Goal: Information Seeking & Learning: Learn about a topic

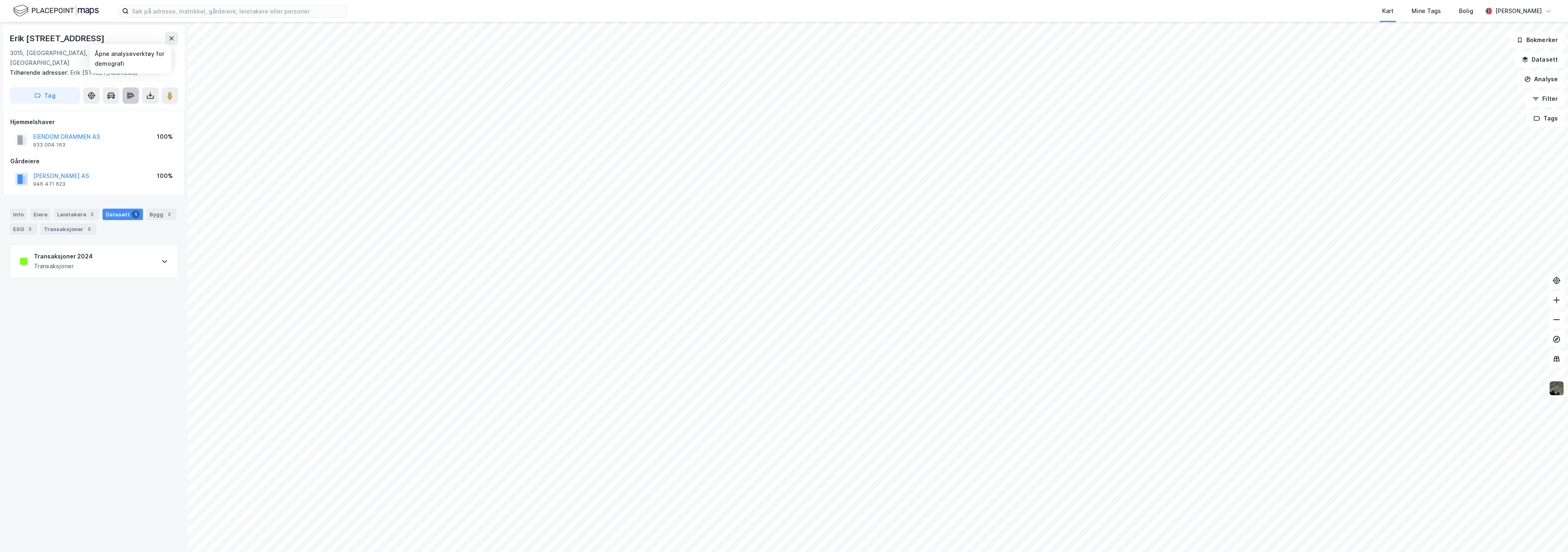
click at [130, 91] on icon at bounding box center [130, 95] width 8 height 8
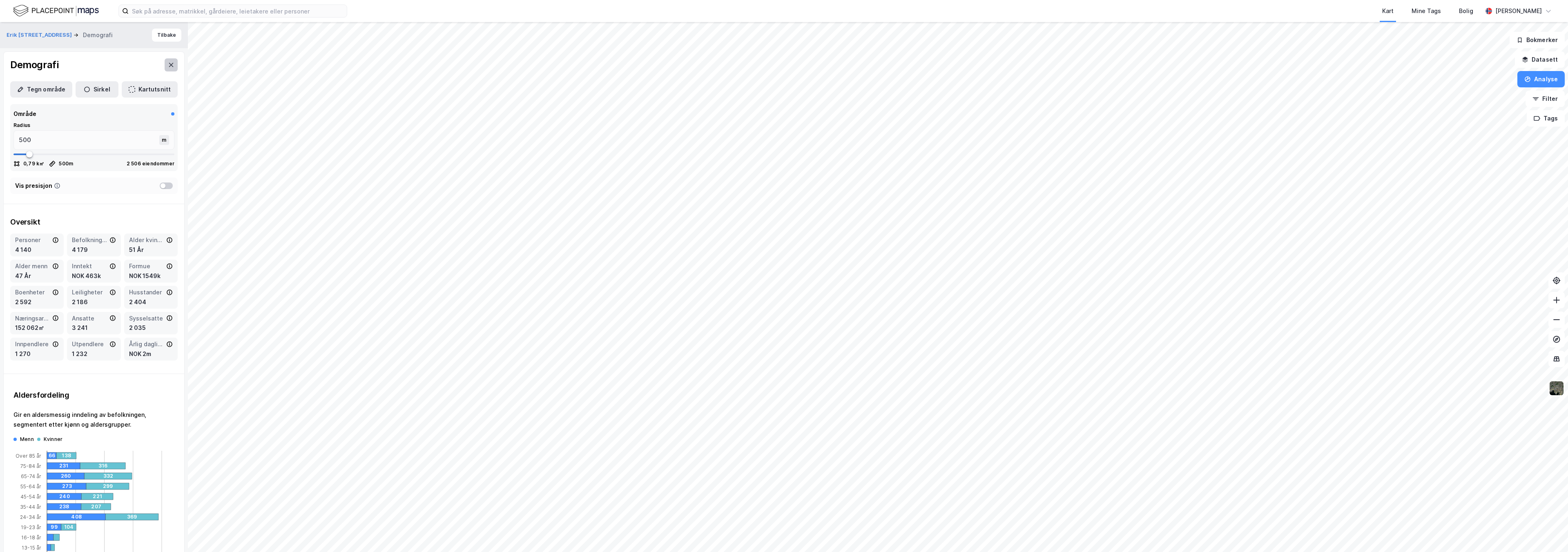
click at [164, 61] on button at bounding box center [170, 65] width 13 height 13
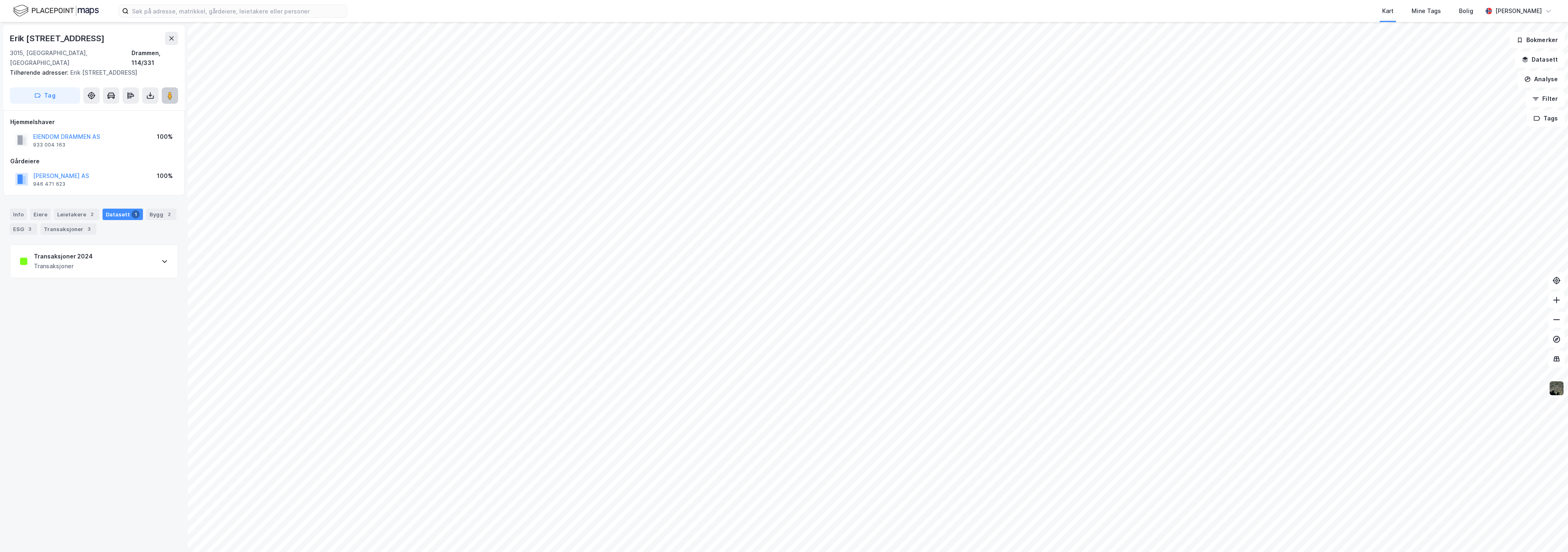
click at [168, 91] on button at bounding box center [170, 96] width 16 height 16
click at [161, 245] on div "Transaksjoner 2024 Transaksjoner" at bounding box center [94, 262] width 167 height 33
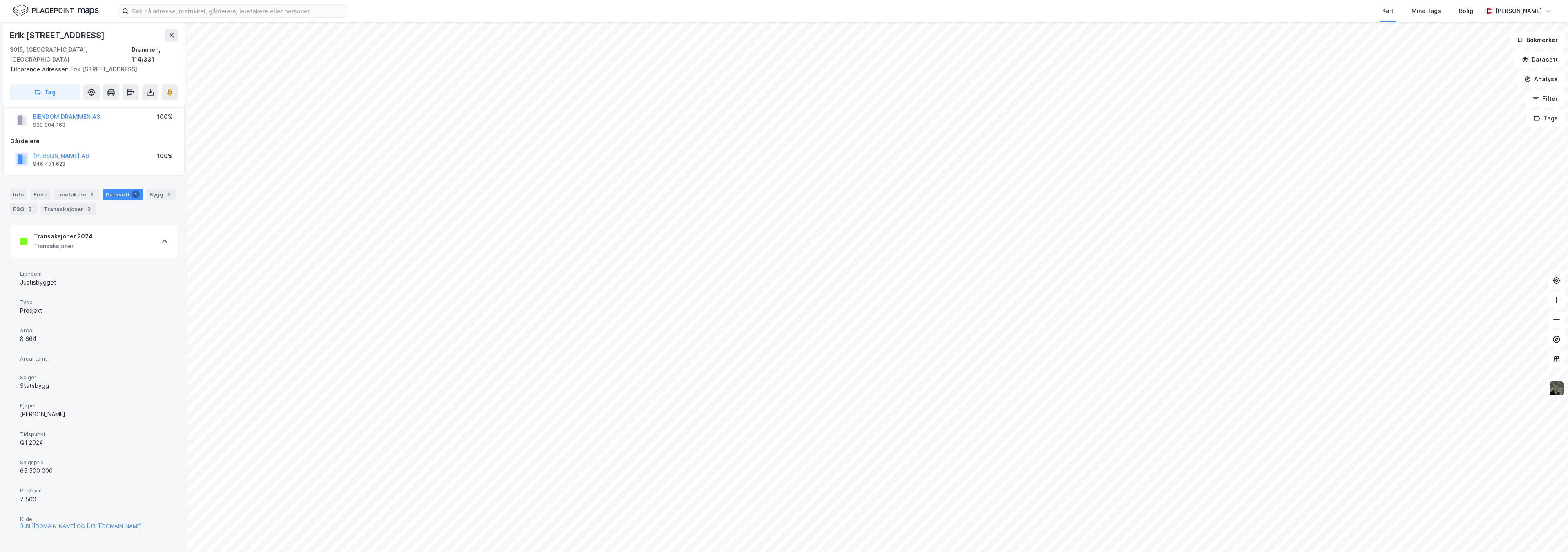
scroll to position [32, 0]
click at [149, 225] on div "Transaksjoner 2024 Transaksjoner" at bounding box center [94, 242] width 167 height 33
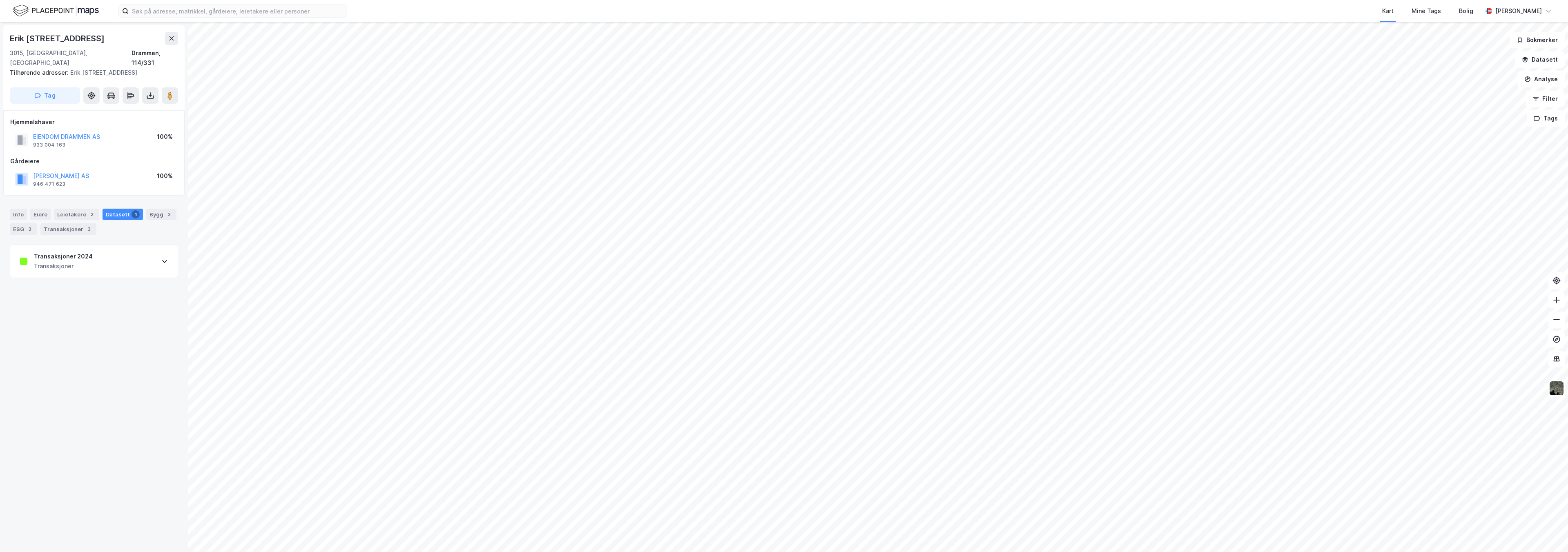
scroll to position [0, 0]
click at [15, 209] on div "Info" at bounding box center [18, 214] width 17 height 12
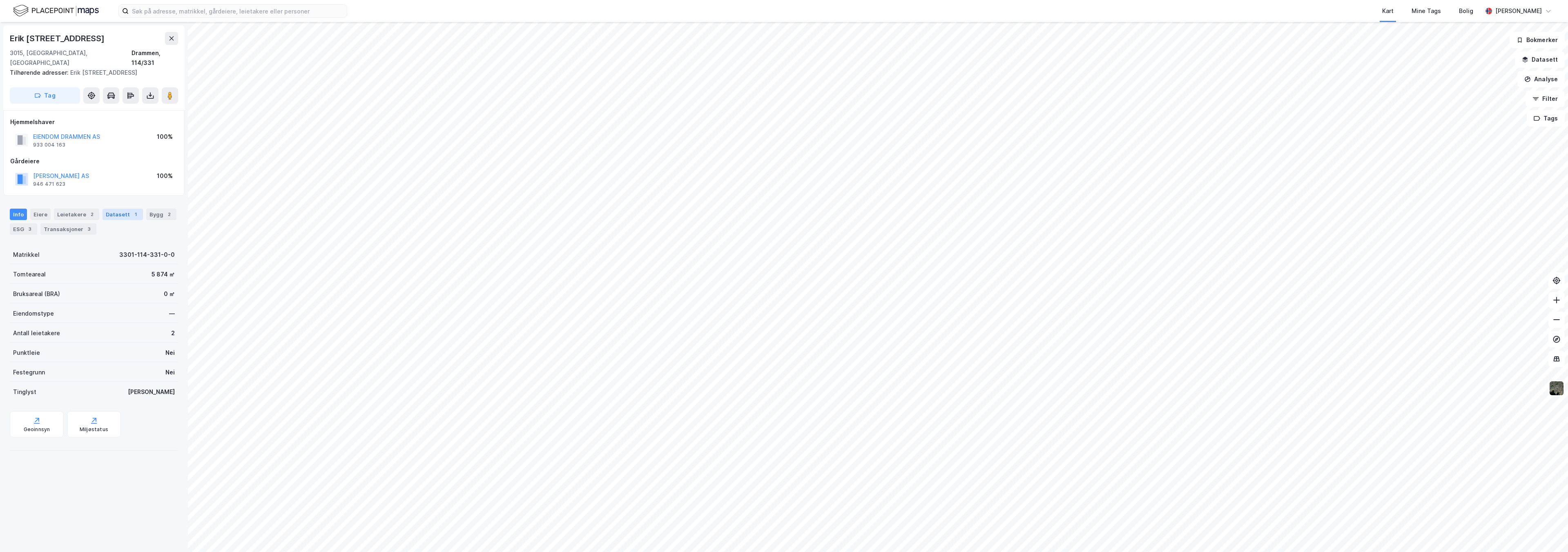
click at [131, 211] on div "1" at bounding box center [135, 214] width 8 height 8
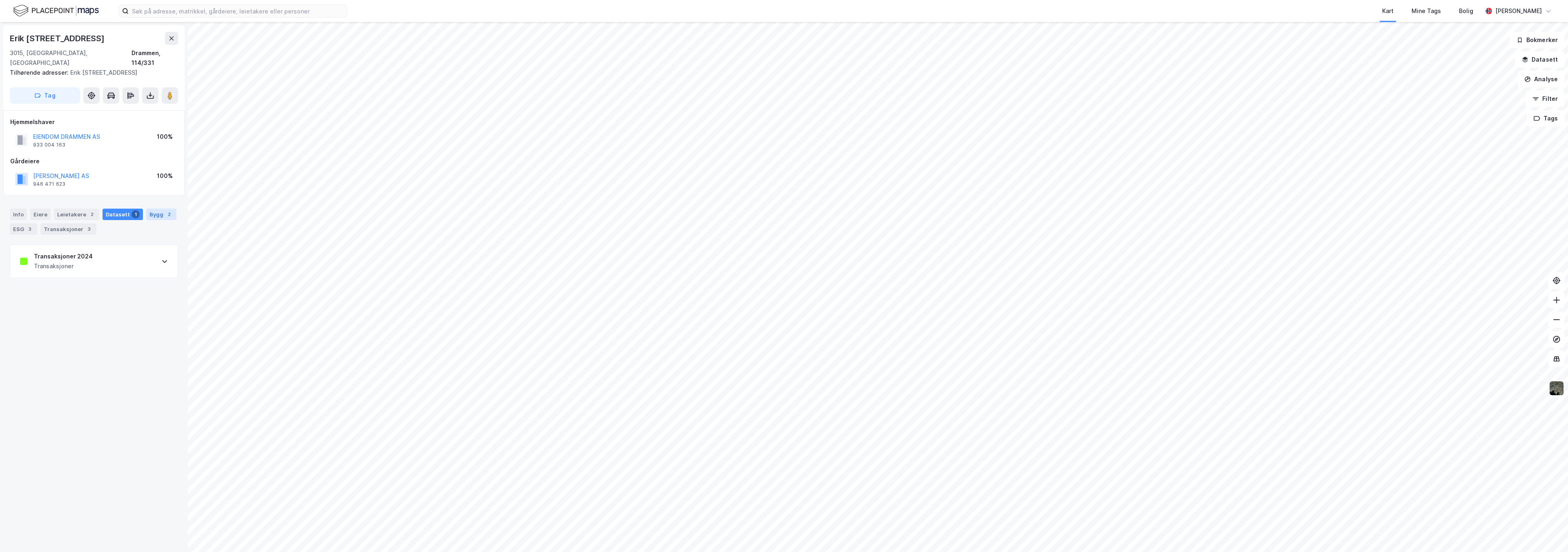
click at [152, 209] on div "Bygg 2" at bounding box center [161, 214] width 30 height 12
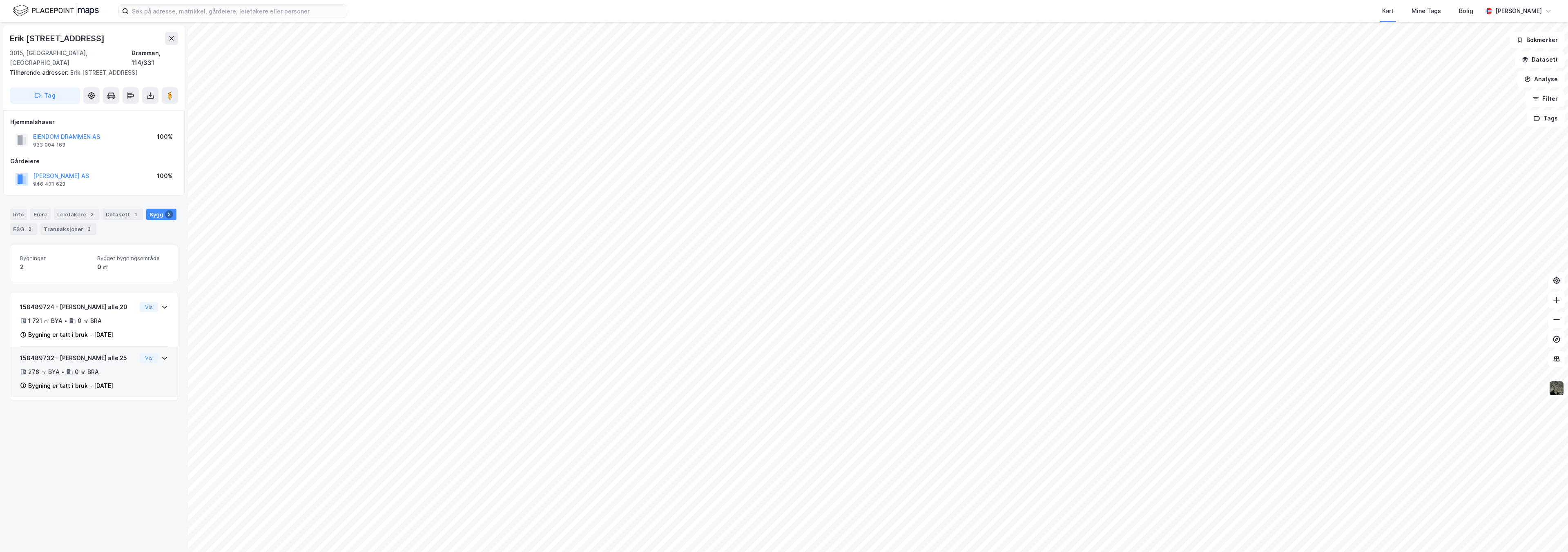
click at [155, 353] on div "Vis" at bounding box center [153, 358] width 28 height 10
click at [141, 353] on button "Vis" at bounding box center [149, 358] width 18 height 10
click at [29, 225] on div "3" at bounding box center [29, 229] width 8 height 8
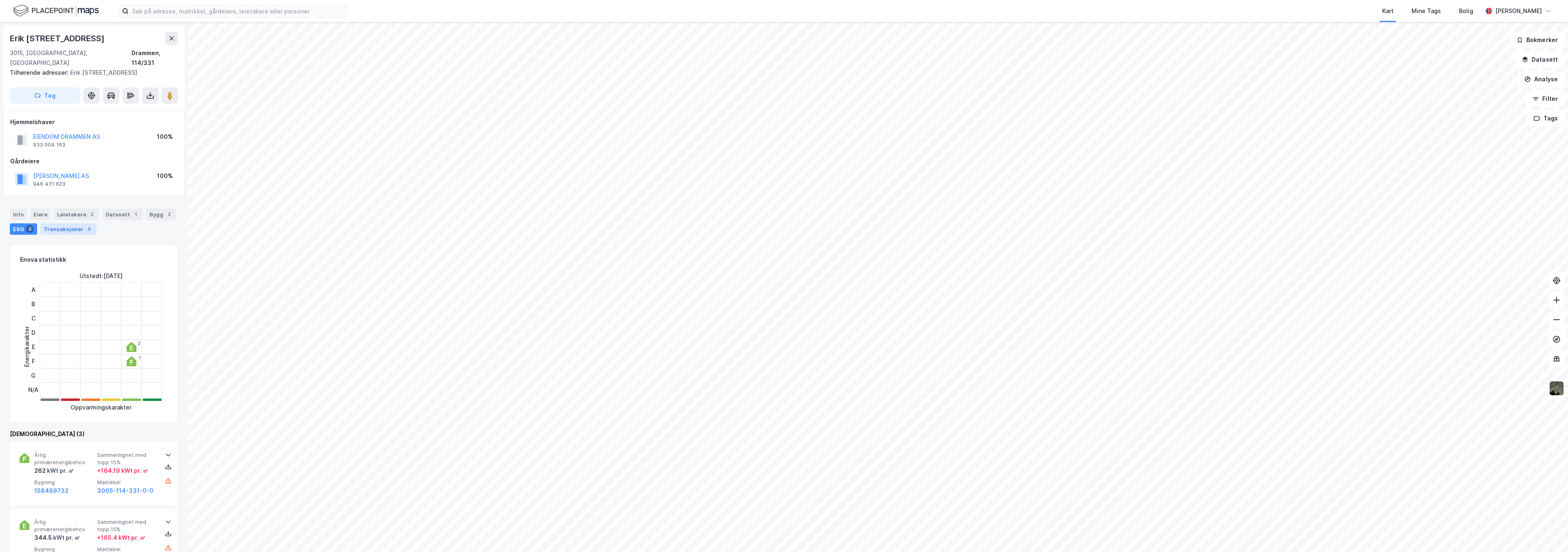
click at [57, 223] on div "Transaksjoner 3" at bounding box center [68, 229] width 56 height 12
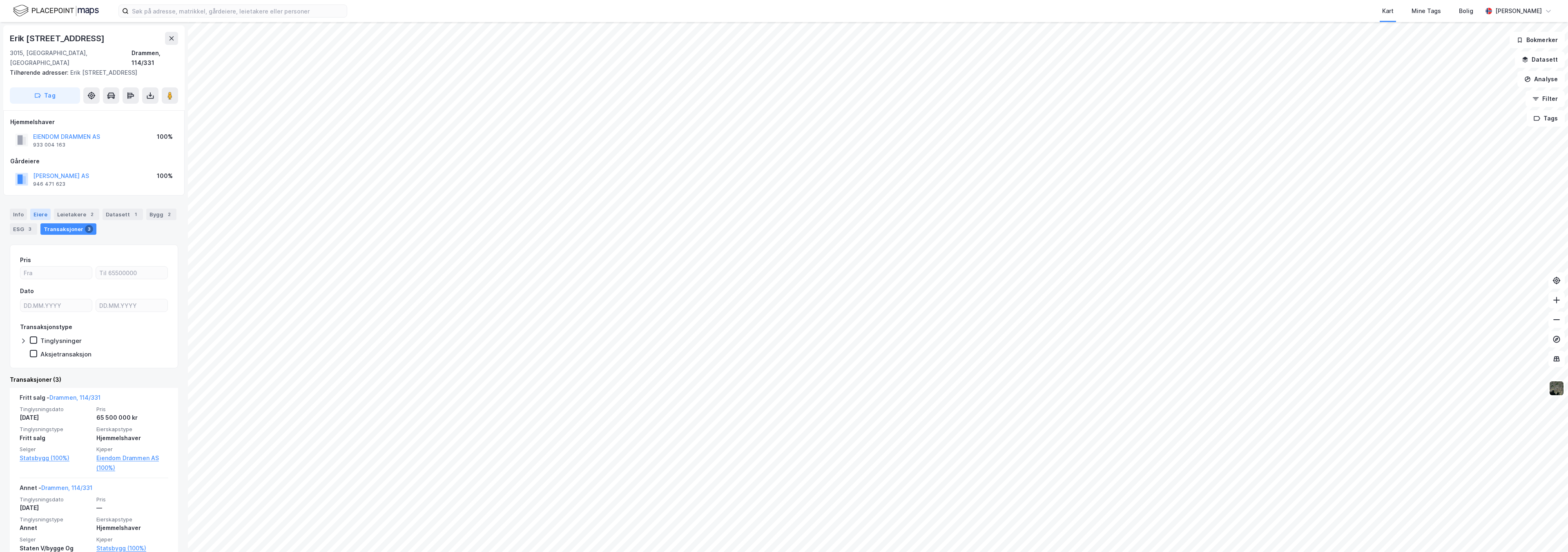
click at [35, 209] on div "Eiere" at bounding box center [41, 214] width 21 height 12
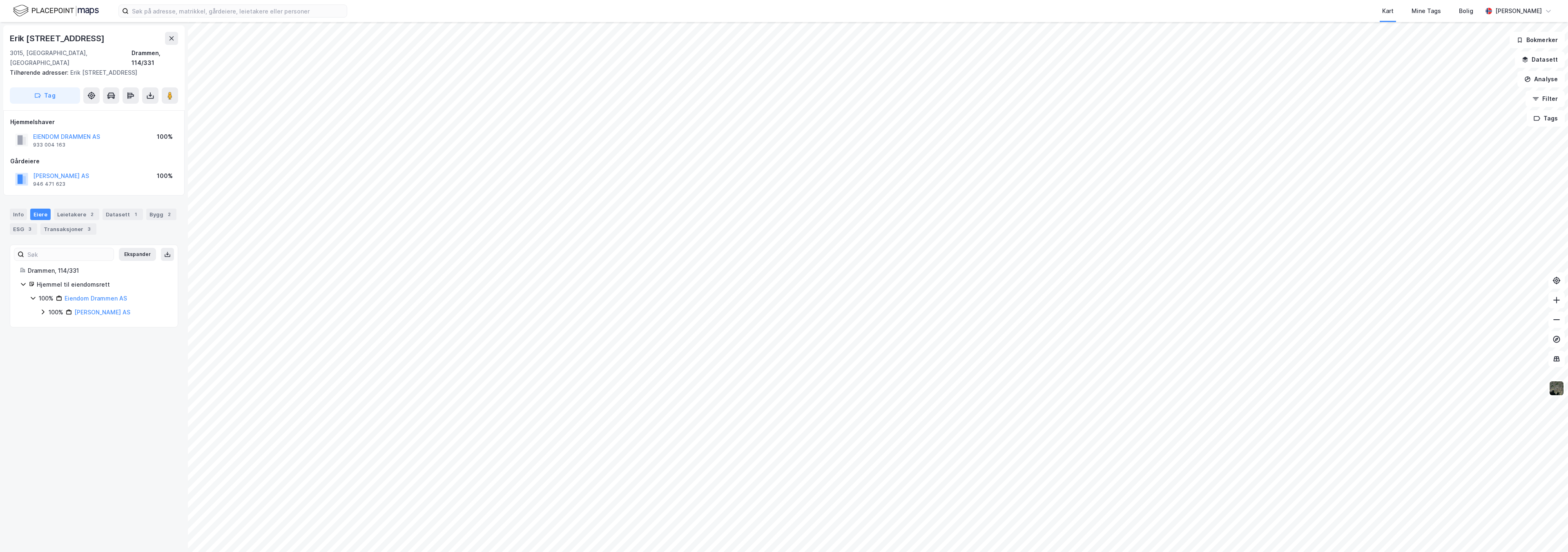
click at [43, 309] on icon at bounding box center [43, 312] width 7 height 7
click at [88, 309] on link "[PERSON_NAME] AS" at bounding box center [102, 312] width 56 height 7
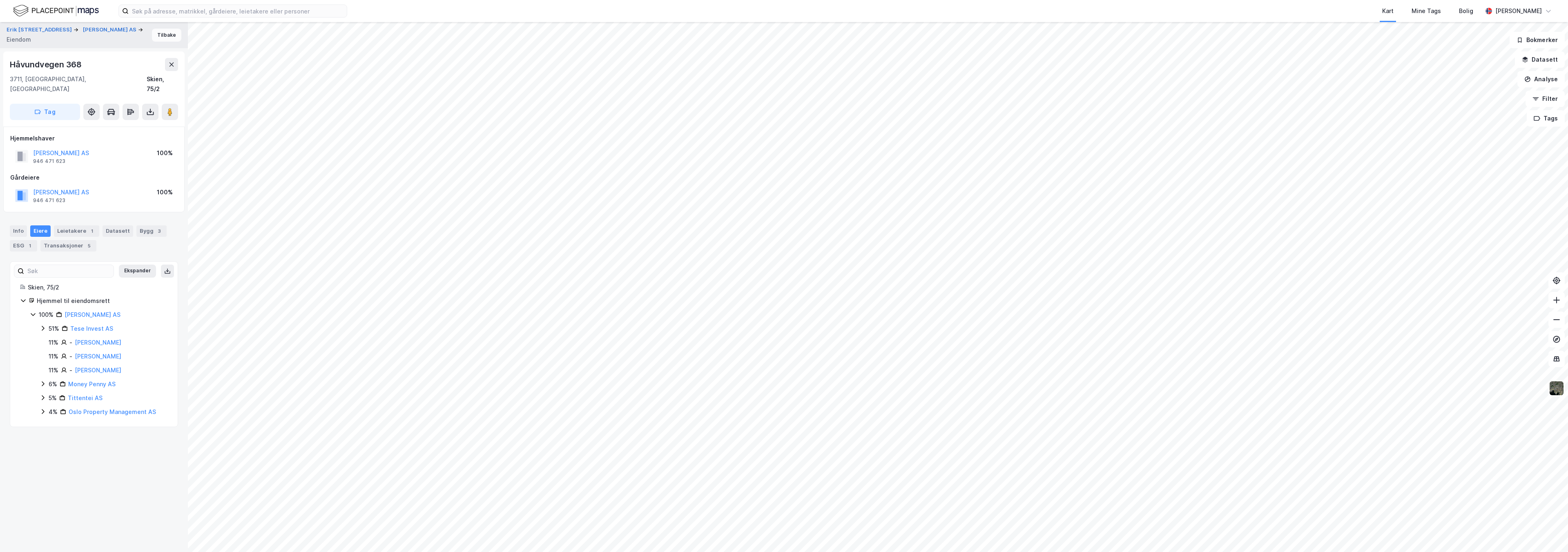
click at [158, 34] on button "Tilbake" at bounding box center [167, 35] width 29 height 13
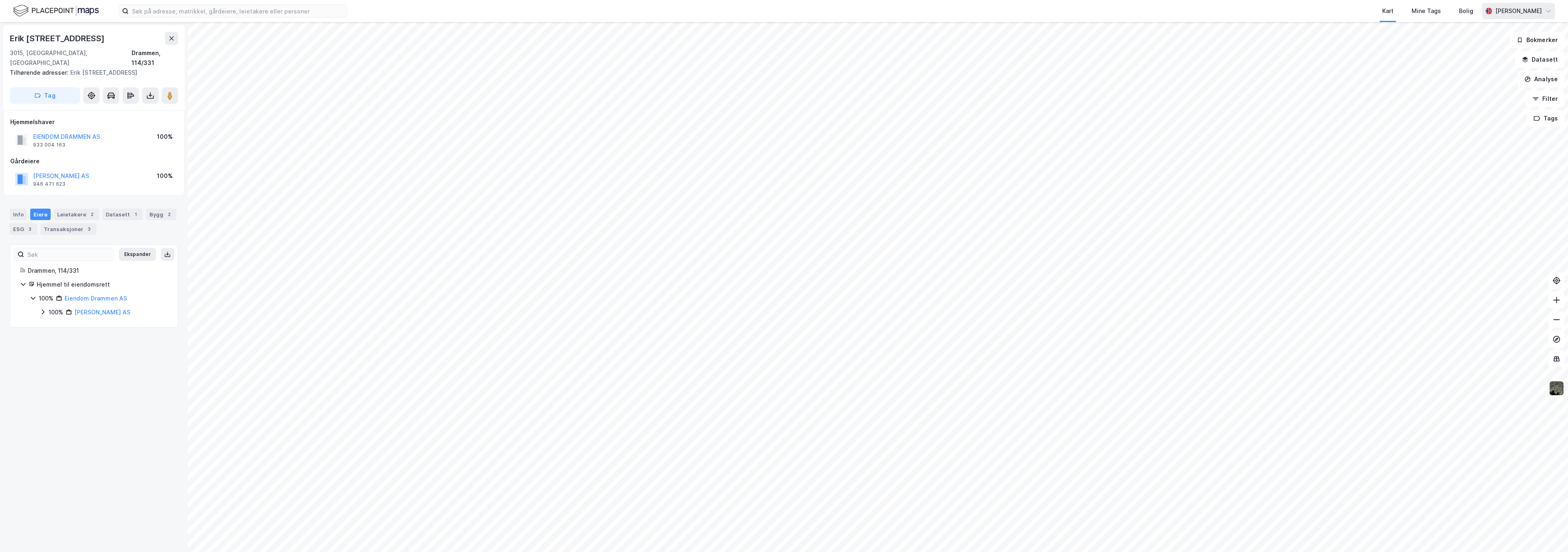
click at [1547, 10] on icon at bounding box center [1548, 11] width 7 height 7
click at [1545, 8] on icon at bounding box center [1548, 11] width 7 height 7
